Goal: Task Accomplishment & Management: Use online tool/utility

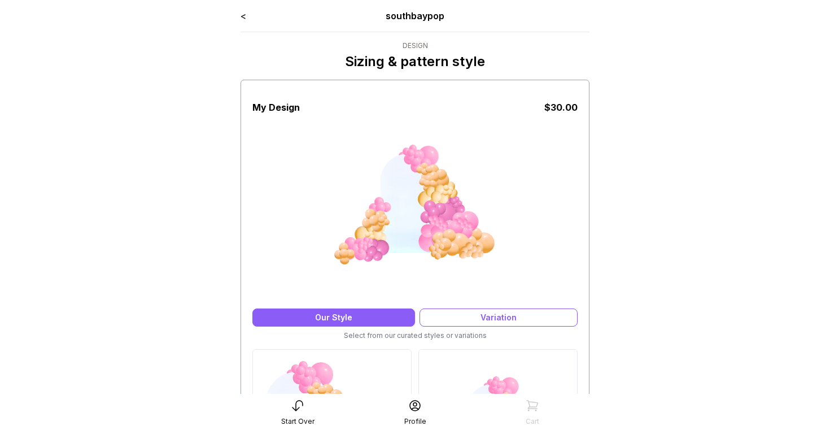
click at [243, 18] on link "<" at bounding box center [244, 15] width 6 height 11
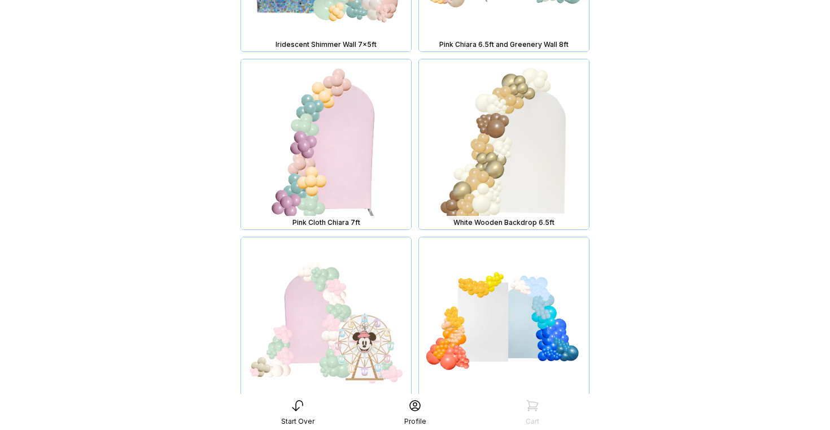
scroll to position [3949, 0]
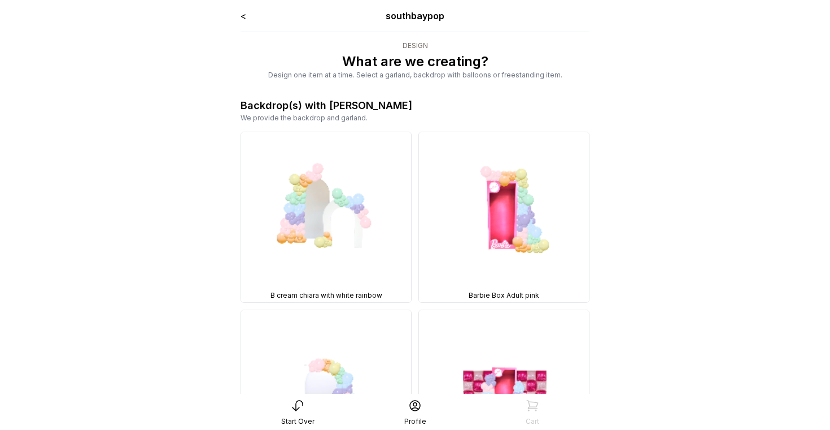
scroll to position [3949, 0]
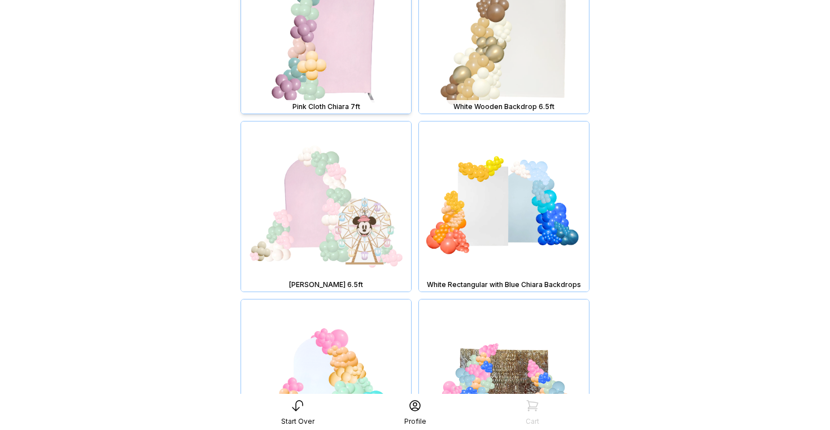
scroll to position [4106, 0]
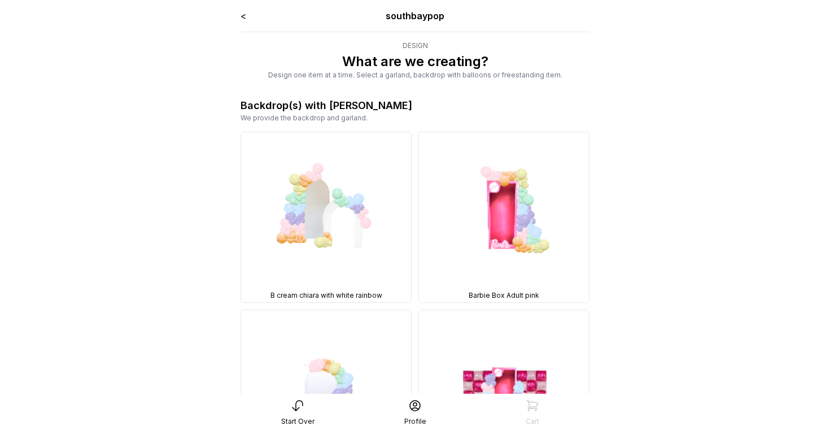
scroll to position [4106, 0]
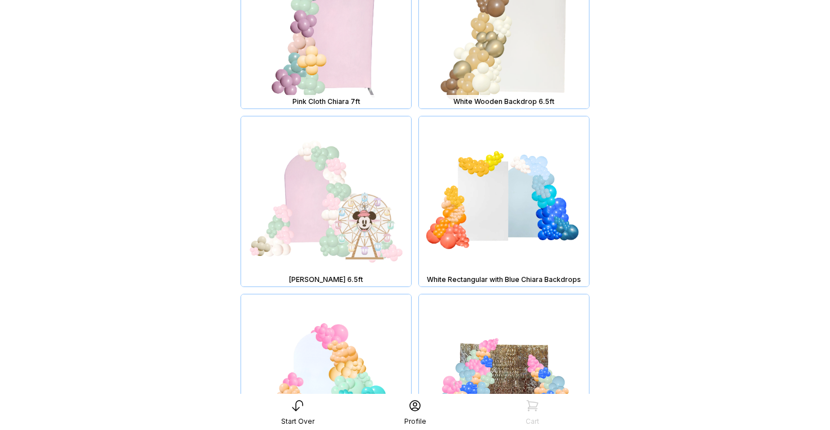
click at [293, 413] on div "Start Over" at bounding box center [297, 412] width 117 height 27
click at [508, 343] on img at bounding box center [504, 379] width 170 height 170
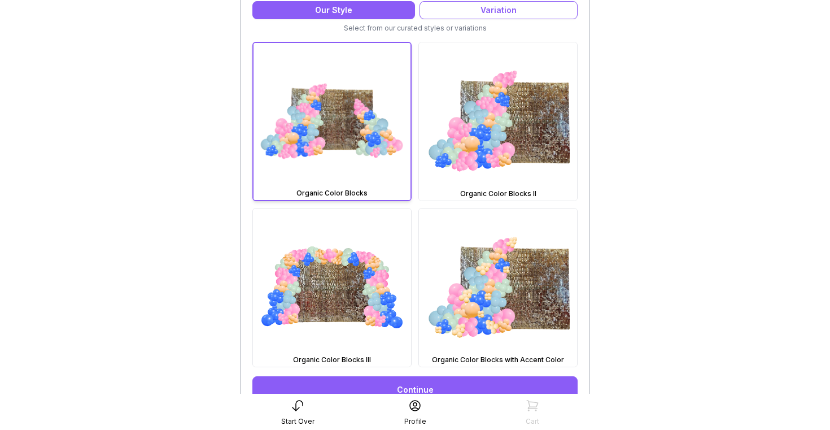
scroll to position [305, 0]
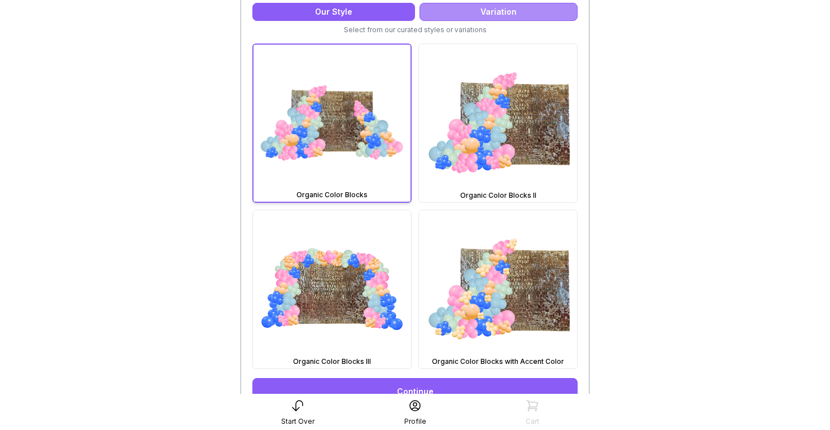
click at [491, 12] on div "Variation" at bounding box center [498, 12] width 158 height 18
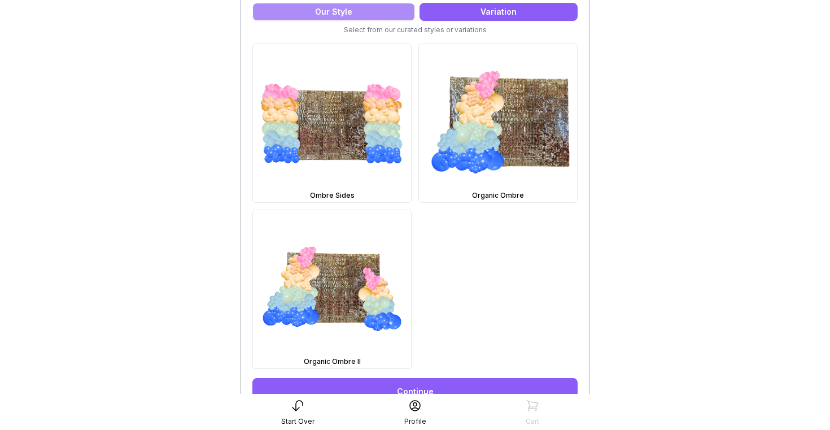
click at [367, 14] on div "Our Style" at bounding box center [333, 12] width 163 height 18
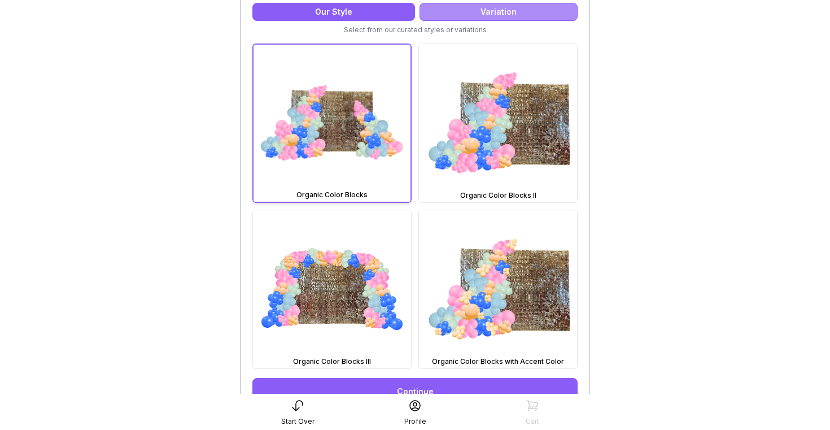
click at [484, 15] on div "Variation" at bounding box center [498, 12] width 158 height 18
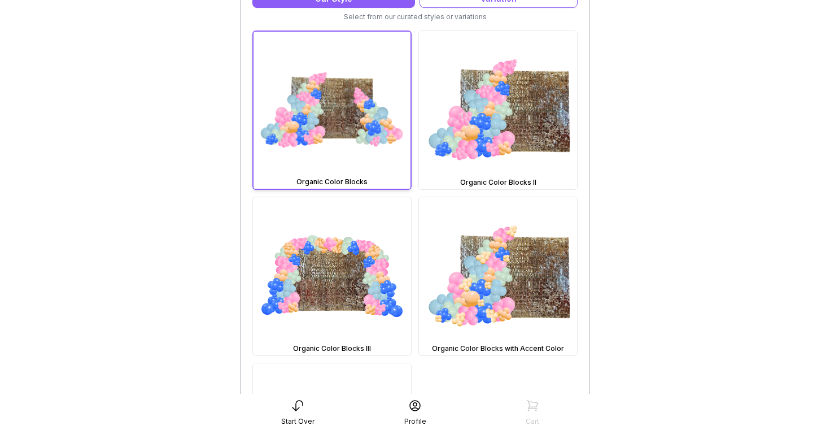
scroll to position [302, 0]
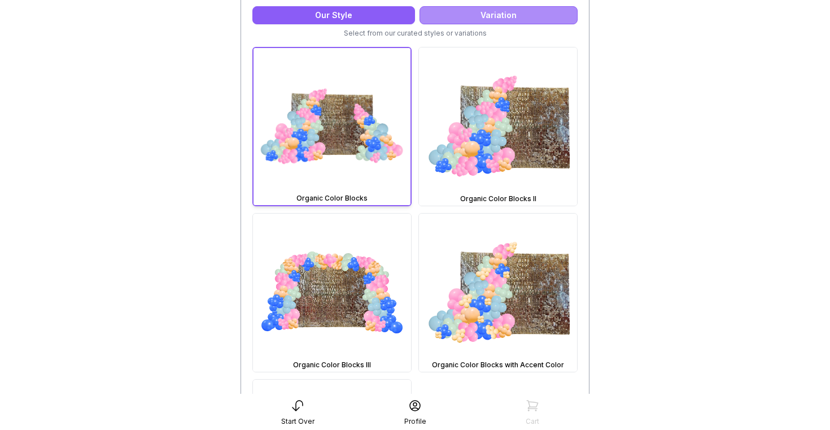
click at [444, 24] on div "Variation" at bounding box center [498, 15] width 158 height 18
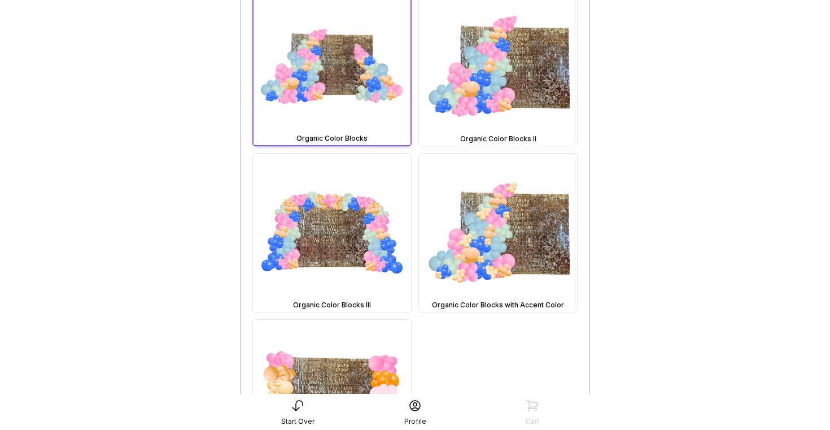
scroll to position [301, 0]
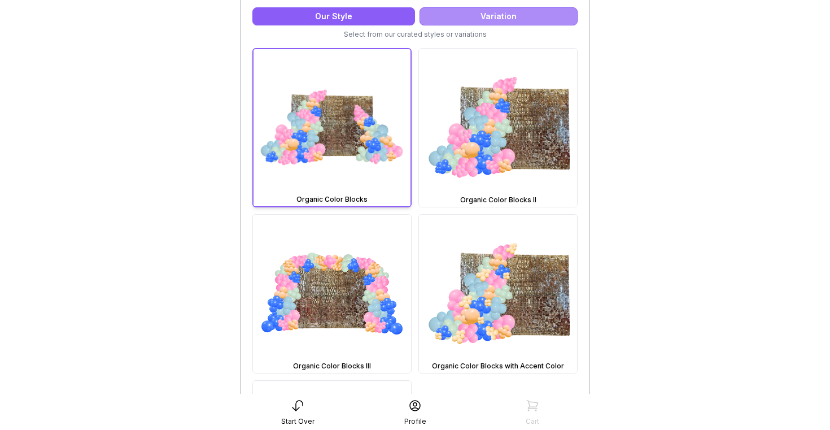
click at [462, 10] on div "Variation" at bounding box center [498, 16] width 158 height 18
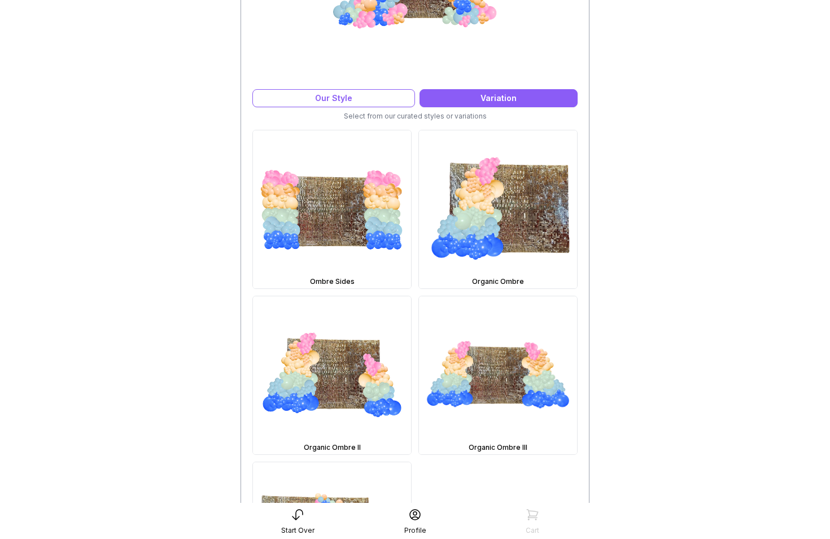
scroll to position [169, 0]
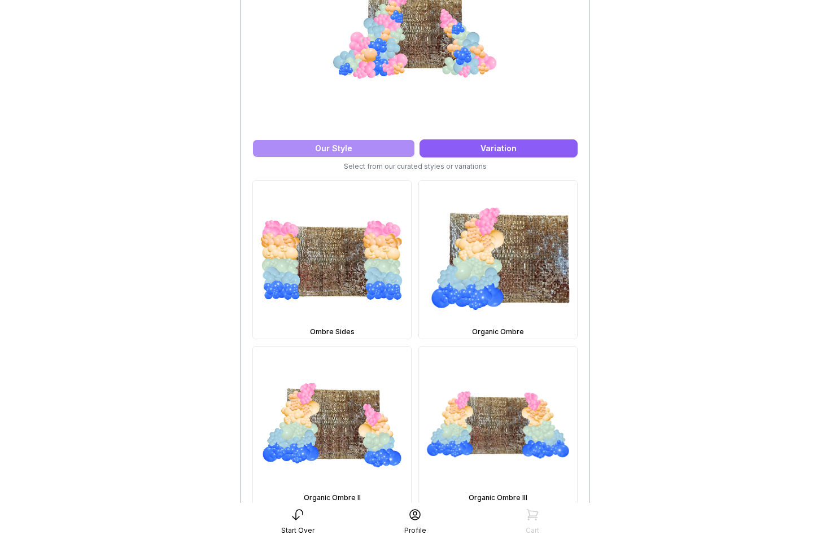
click at [355, 143] on div "Our Style" at bounding box center [333, 148] width 163 height 18
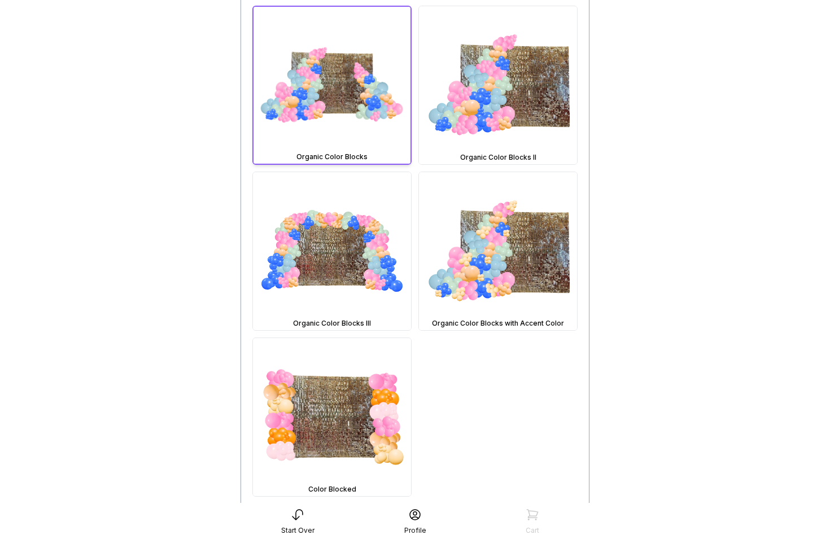
scroll to position [341, 0]
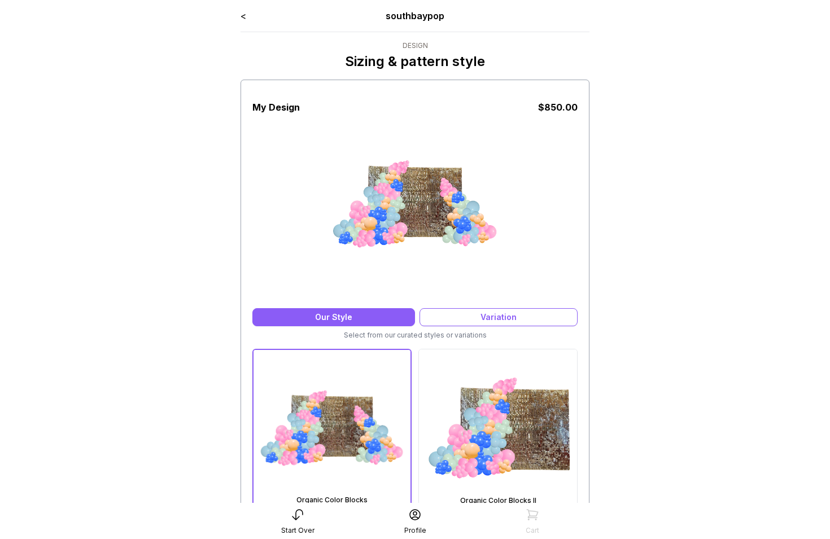
scroll to position [341, 0]
